Goal: Find specific page/section: Find specific page/section

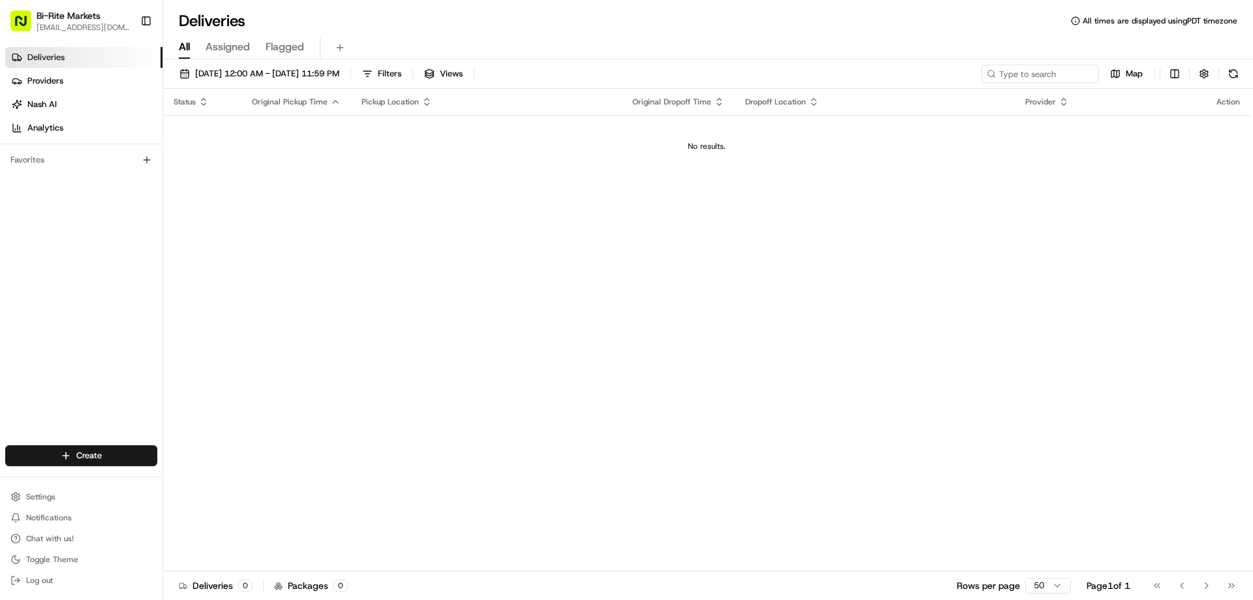
click at [68, 20] on span "Bi-Rite Markets" at bounding box center [69, 15] width 64 height 13
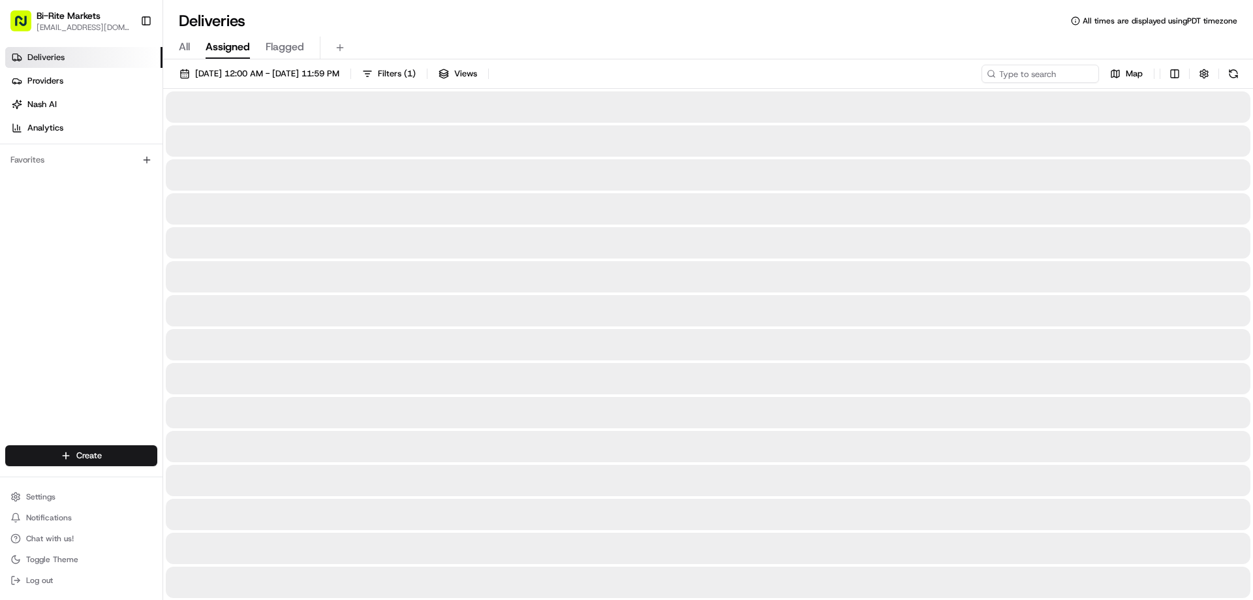
click at [241, 43] on span "Assigned" at bounding box center [228, 47] width 44 height 16
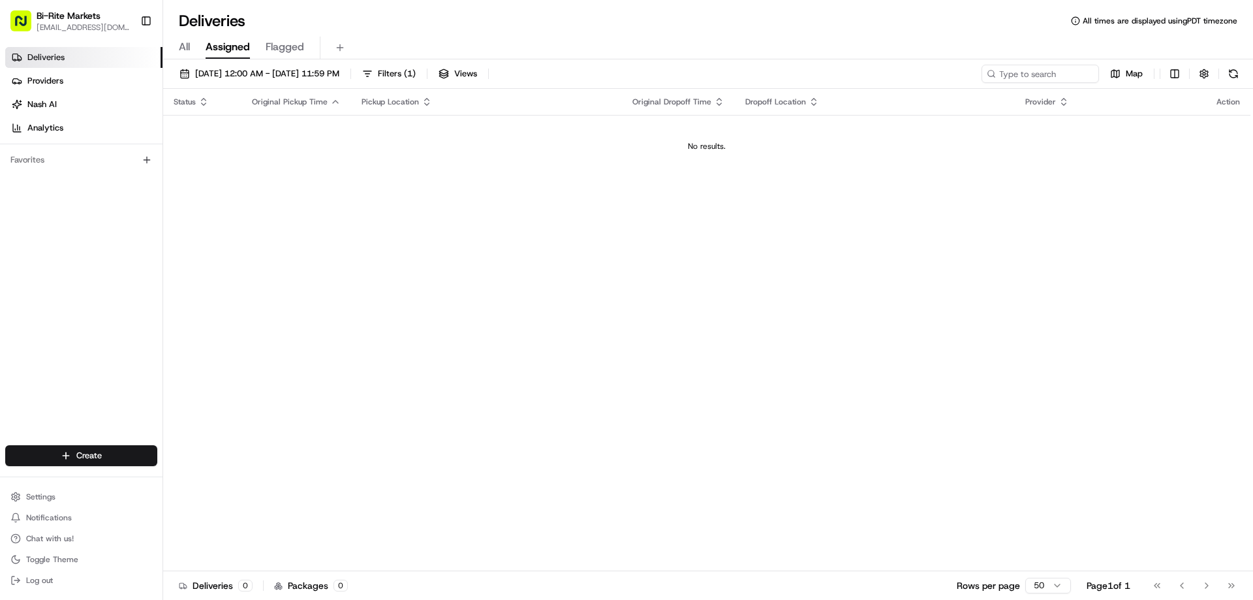
click at [284, 48] on span "Flagged" at bounding box center [285, 47] width 38 height 16
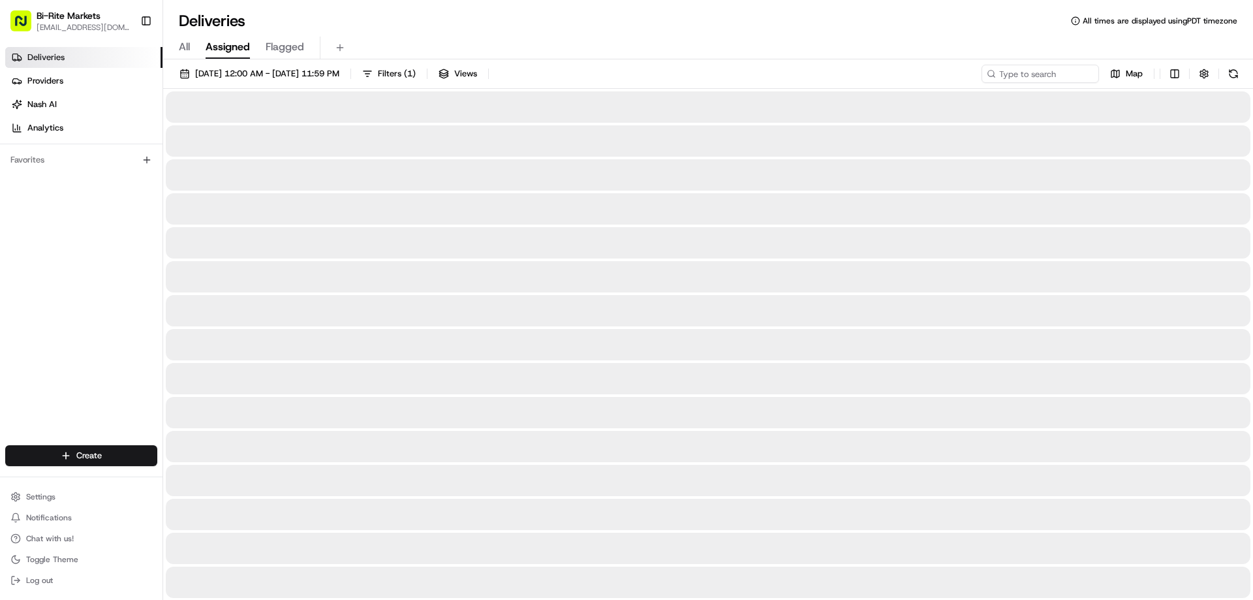
click at [221, 46] on span "Assigned" at bounding box center [228, 47] width 44 height 16
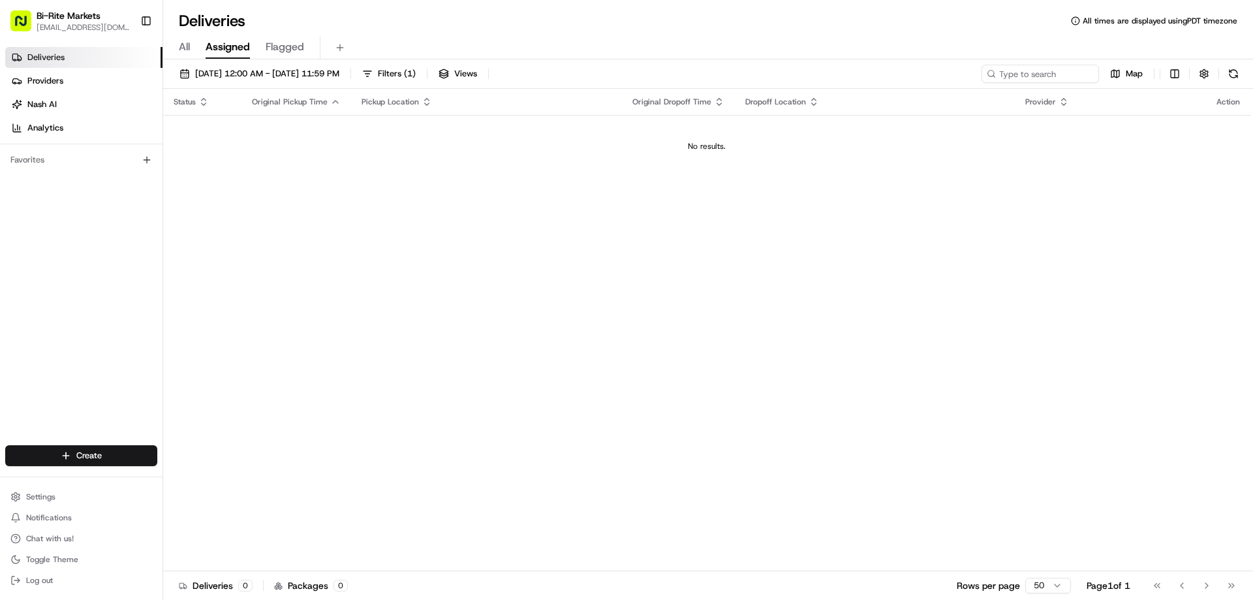
click at [178, 44] on div "All Assigned Flagged" at bounding box center [708, 48] width 1090 height 23
click at [182, 45] on span "All" at bounding box center [184, 47] width 11 height 16
click at [40, 301] on div "Deliveries Providers [PERSON_NAME] Analytics Favorites" at bounding box center [81, 247] width 162 height 411
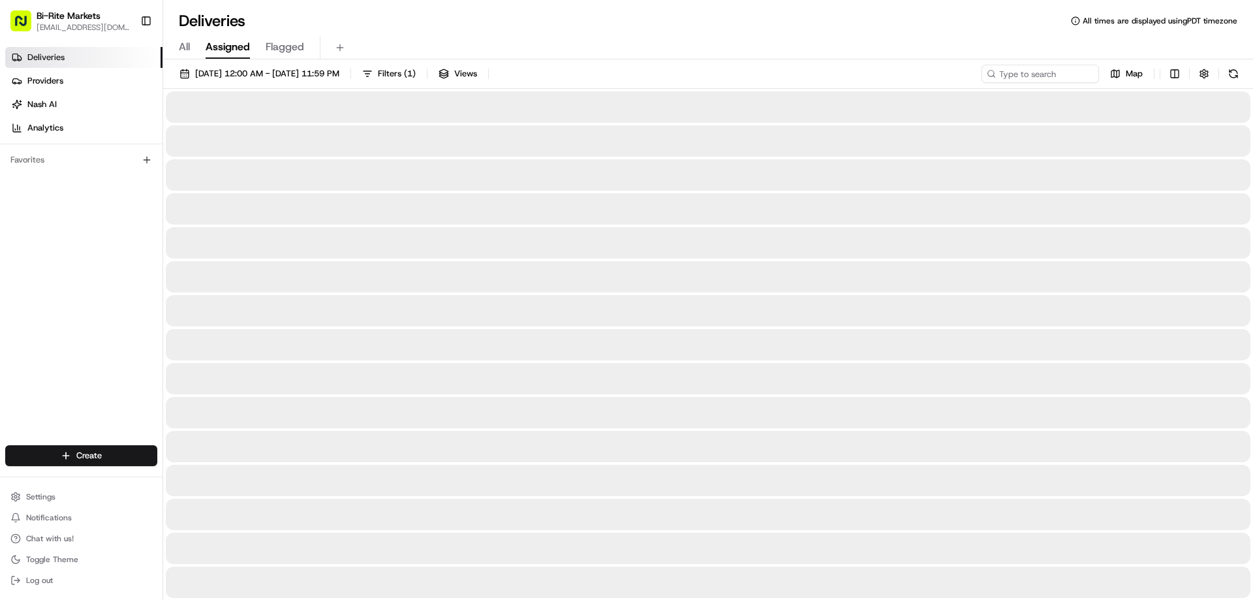
click at [214, 44] on span "Assigned" at bounding box center [228, 47] width 44 height 16
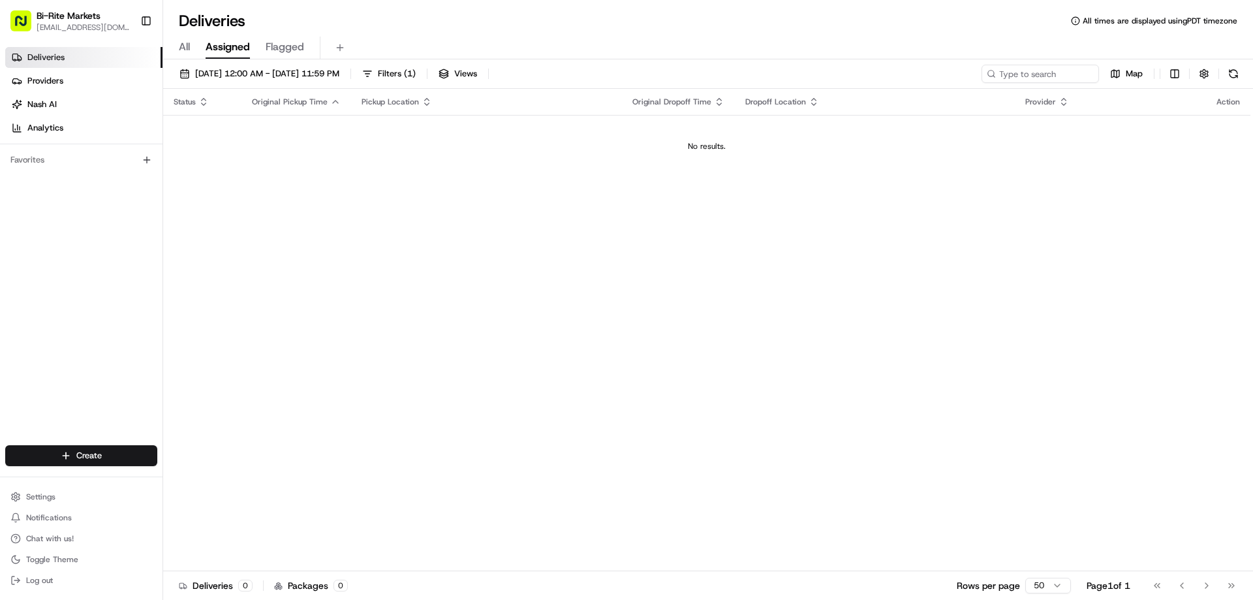
click at [273, 38] on button "Flagged" at bounding box center [285, 48] width 38 height 22
